Goal: Use online tool/utility: Utilize a website feature to perform a specific function

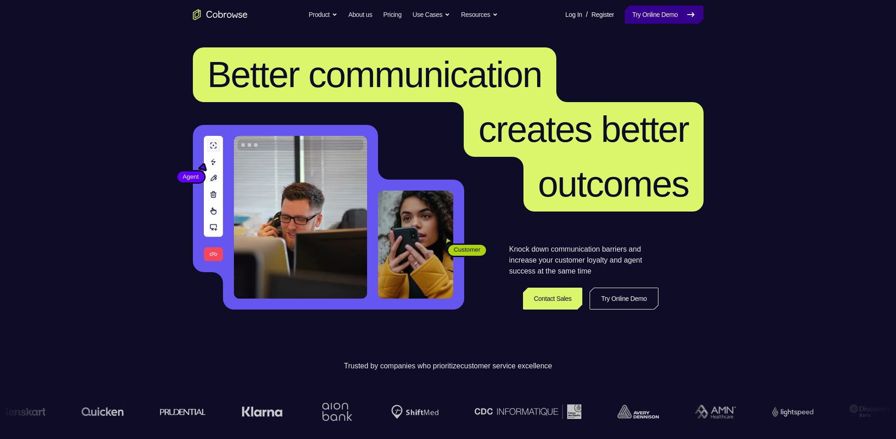
click at [659, 21] on link "Try Online Demo" at bounding box center [664, 14] width 78 height 18
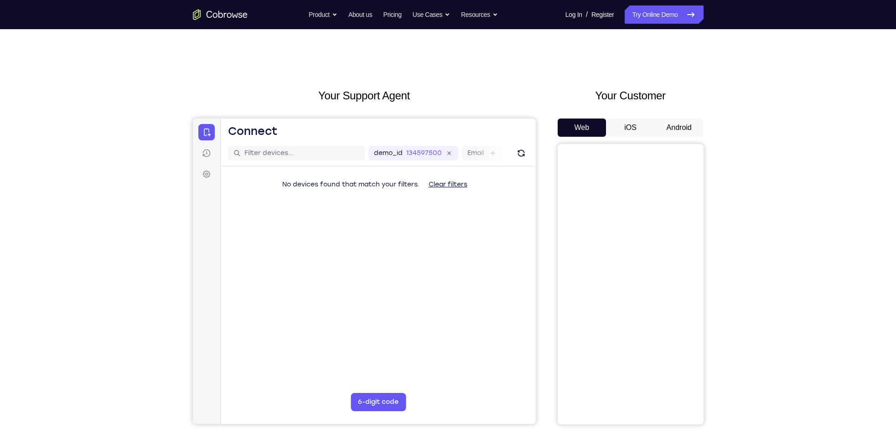
click at [686, 129] on button "Android" at bounding box center [679, 128] width 49 height 18
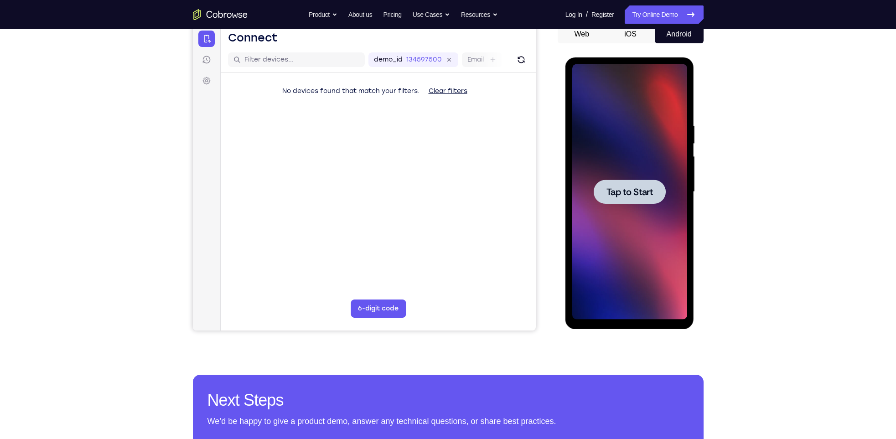
scroll to position [94, 0]
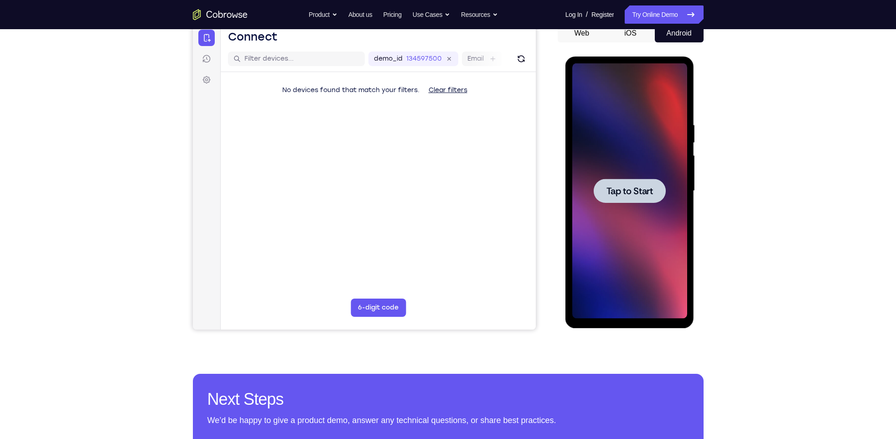
click at [637, 187] on span "Tap to Start" at bounding box center [629, 191] width 47 height 9
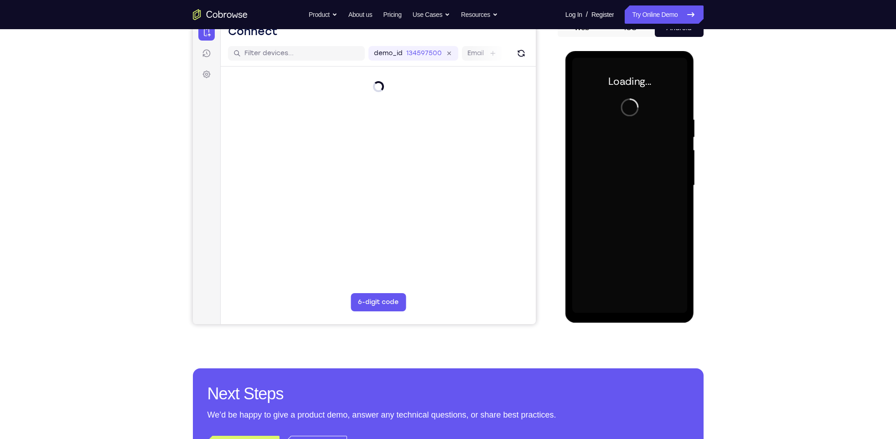
scroll to position [100, 0]
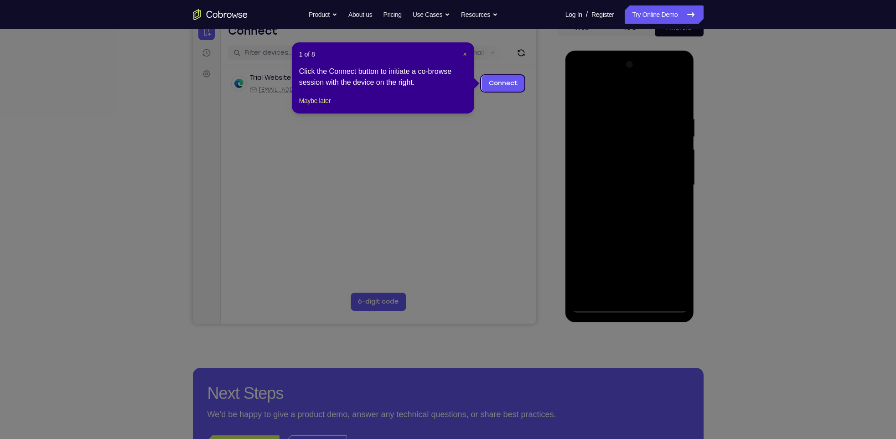
click at [465, 55] on span "×" at bounding box center [465, 54] width 4 height 7
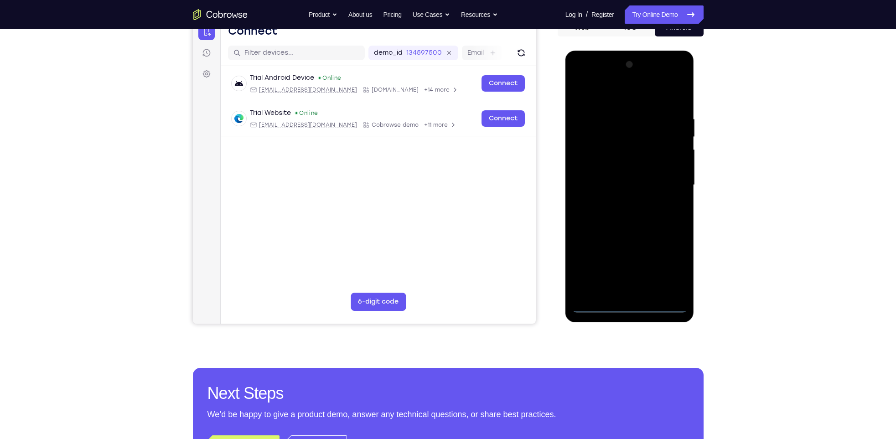
click at [633, 303] on div at bounding box center [629, 184] width 115 height 255
click at [631, 306] on div at bounding box center [629, 184] width 115 height 255
click at [672, 274] on div at bounding box center [629, 184] width 115 height 255
click at [672, 269] on div at bounding box center [629, 184] width 115 height 255
click at [603, 96] on div at bounding box center [629, 184] width 115 height 255
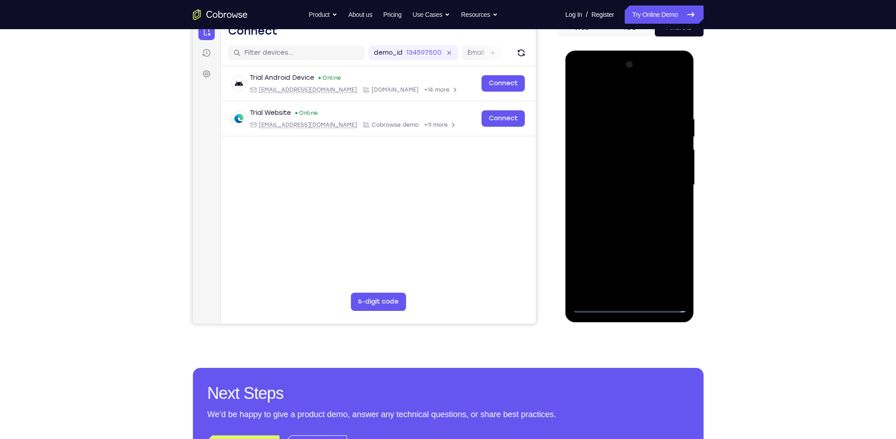
click at [671, 181] on div at bounding box center [629, 184] width 115 height 255
click at [620, 294] on div at bounding box center [629, 184] width 115 height 255
click at [613, 169] on div at bounding box center [629, 184] width 115 height 255
click at [614, 177] on div at bounding box center [629, 184] width 115 height 255
click at [632, 163] on div at bounding box center [629, 184] width 115 height 255
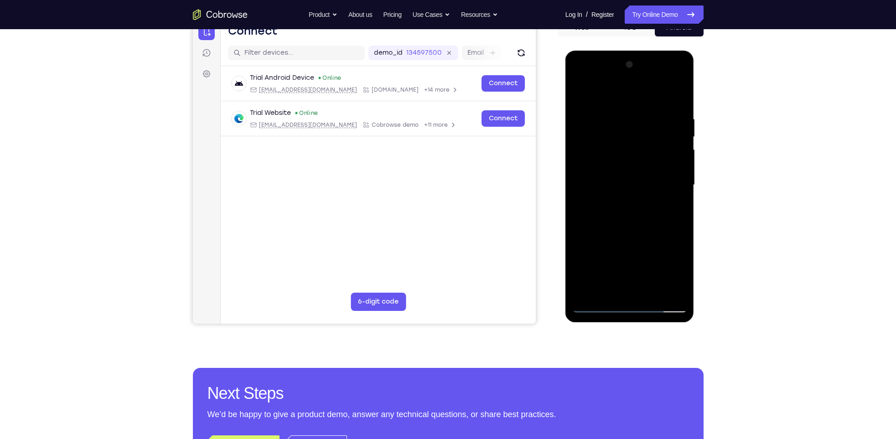
drag, startPoint x: 628, startPoint y: 222, endPoint x: 630, endPoint y: 198, distance: 23.8
click at [630, 198] on div at bounding box center [629, 184] width 115 height 255
click at [680, 214] on div at bounding box center [629, 184] width 115 height 255
click at [682, 192] on div at bounding box center [629, 184] width 115 height 255
drag, startPoint x: 682, startPoint y: 192, endPoint x: 664, endPoint y: 190, distance: 17.9
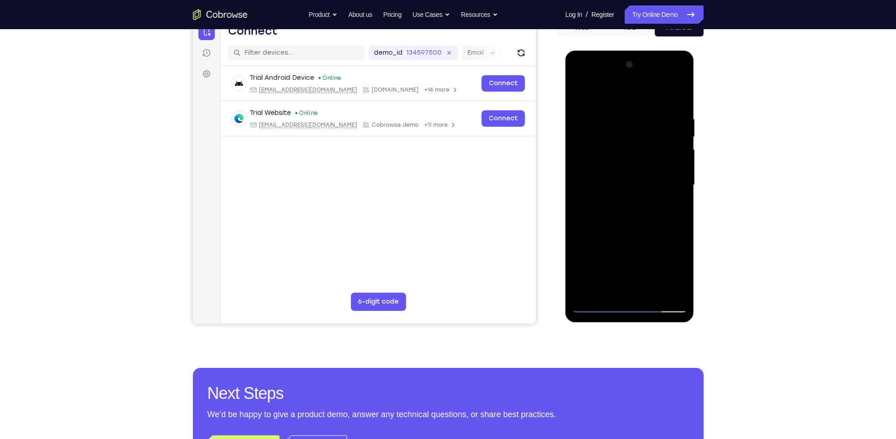
click at [664, 190] on div at bounding box center [629, 184] width 115 height 255
click at [580, 264] on div at bounding box center [629, 184] width 115 height 255
click at [653, 291] on div at bounding box center [629, 184] width 115 height 255
click at [637, 237] on div at bounding box center [629, 184] width 115 height 255
click at [617, 174] on div at bounding box center [629, 184] width 115 height 255
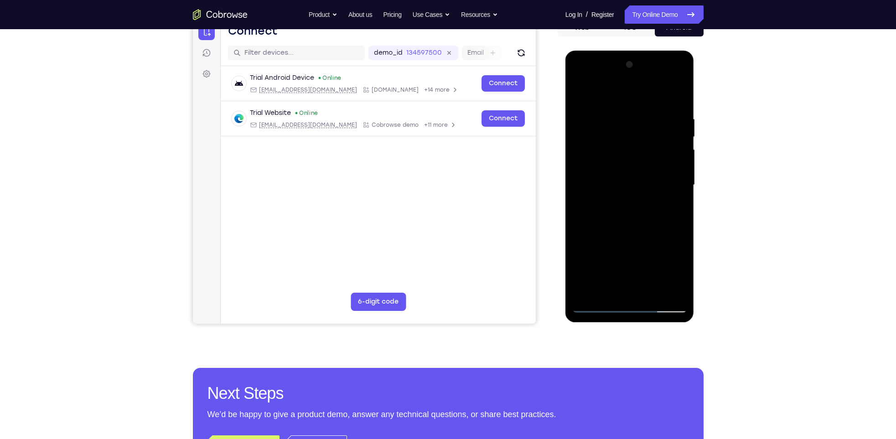
drag, startPoint x: 664, startPoint y: 187, endPoint x: 664, endPoint y: 199, distance: 12.3
click at [664, 199] on div at bounding box center [629, 184] width 115 height 255
click at [580, 96] on div at bounding box center [629, 184] width 115 height 255
click at [591, 120] on div at bounding box center [629, 184] width 115 height 255
click at [627, 129] on div at bounding box center [629, 184] width 115 height 255
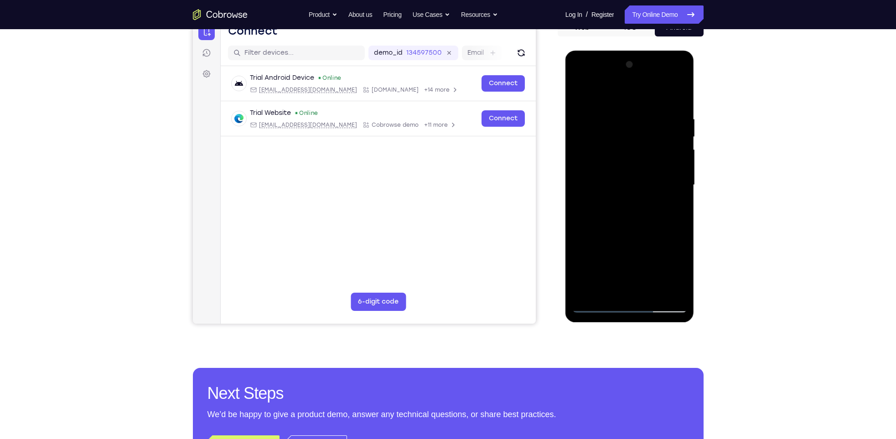
click at [606, 288] on div at bounding box center [629, 184] width 115 height 255
drag, startPoint x: 661, startPoint y: 256, endPoint x: 660, endPoint y: 116, distance: 140.0
click at [660, 116] on div at bounding box center [629, 184] width 115 height 255
click at [667, 219] on div at bounding box center [629, 184] width 115 height 255
drag, startPoint x: 627, startPoint y: 267, endPoint x: 623, endPoint y: 235, distance: 32.6
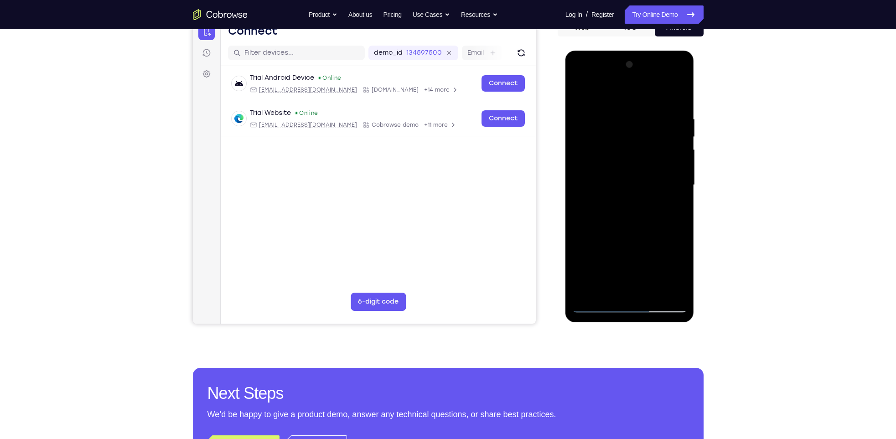
click at [623, 235] on div at bounding box center [629, 184] width 115 height 255
drag, startPoint x: 624, startPoint y: 264, endPoint x: 623, endPoint y: 237, distance: 27.4
click at [623, 237] on div at bounding box center [629, 184] width 115 height 255
drag, startPoint x: 623, startPoint y: 261, endPoint x: 627, endPoint y: 228, distance: 33.0
click at [627, 228] on div at bounding box center [629, 184] width 115 height 255
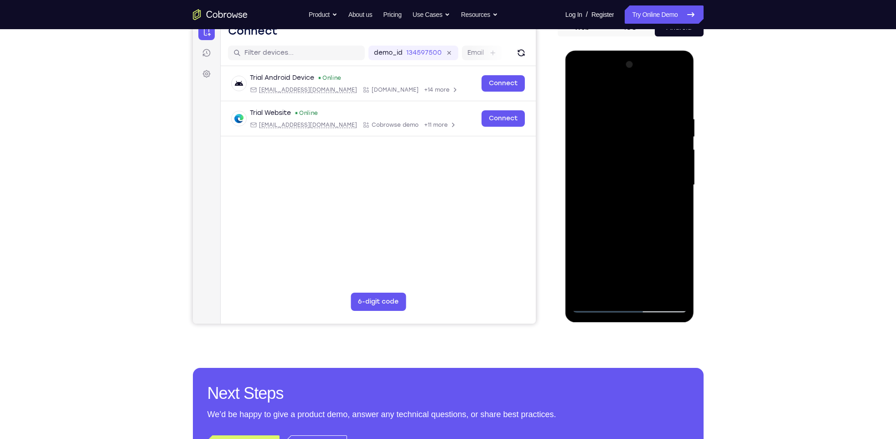
drag, startPoint x: 631, startPoint y: 263, endPoint x: 638, endPoint y: 197, distance: 66.5
click at [638, 197] on div at bounding box center [629, 184] width 115 height 255
click at [668, 264] on div at bounding box center [629, 184] width 115 height 255
